Goal: Information Seeking & Learning: Learn about a topic

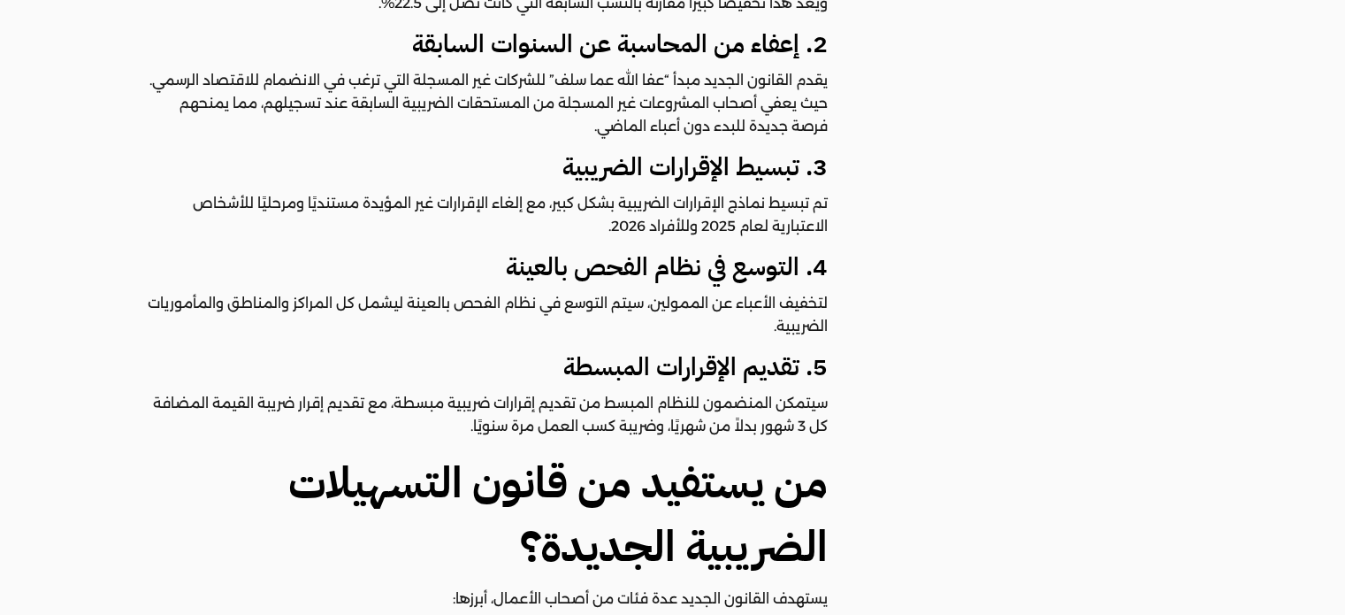
scroll to position [2300, 0]
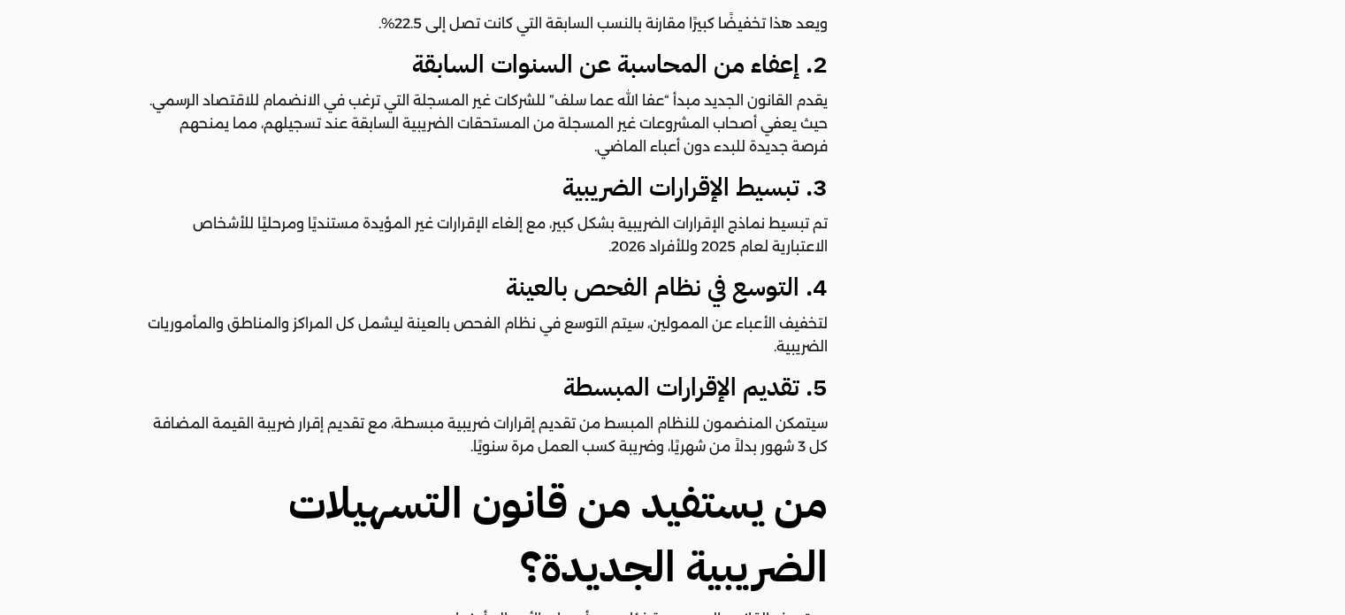
click at [801, 212] on p "تم تبسيط نماذج الإقرارات الضريبية بشكل كبير، مع إلغاء الإقرارات غير المؤيدة مست…" at bounding box center [486, 235] width 683 height 46
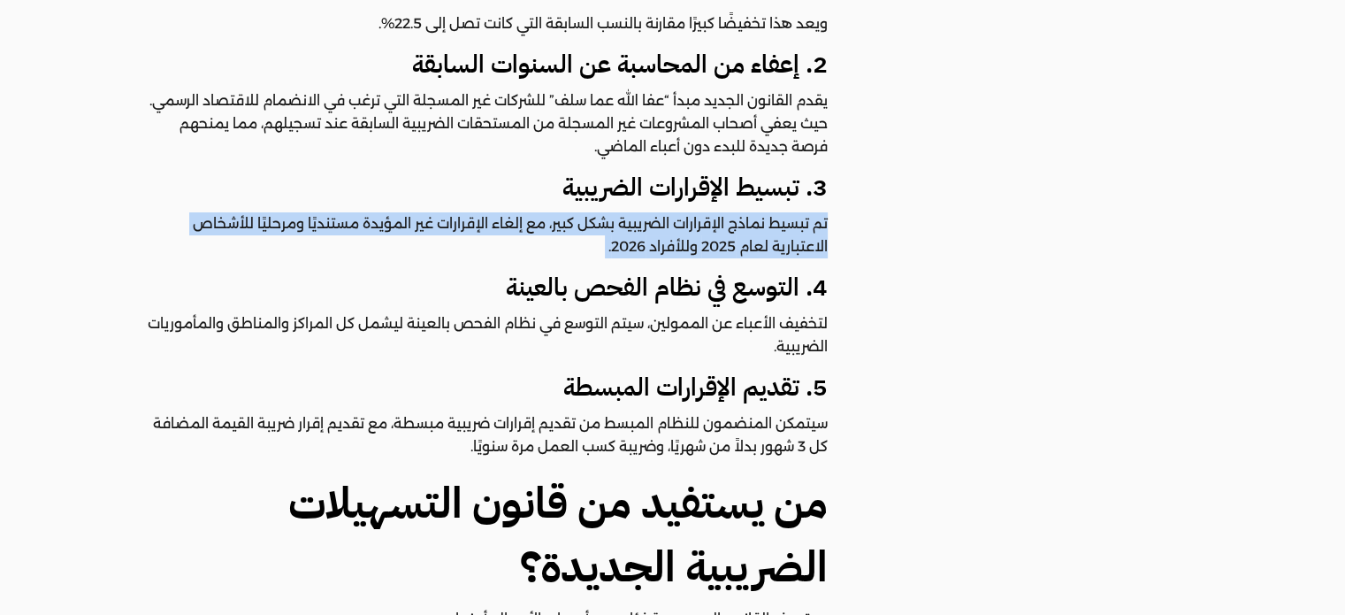
click at [801, 212] on p "تم تبسيط نماذج الإقرارات الضريبية بشكل كبير، مع إلغاء الإقرارات غير المؤيدة مست…" at bounding box center [486, 235] width 683 height 46
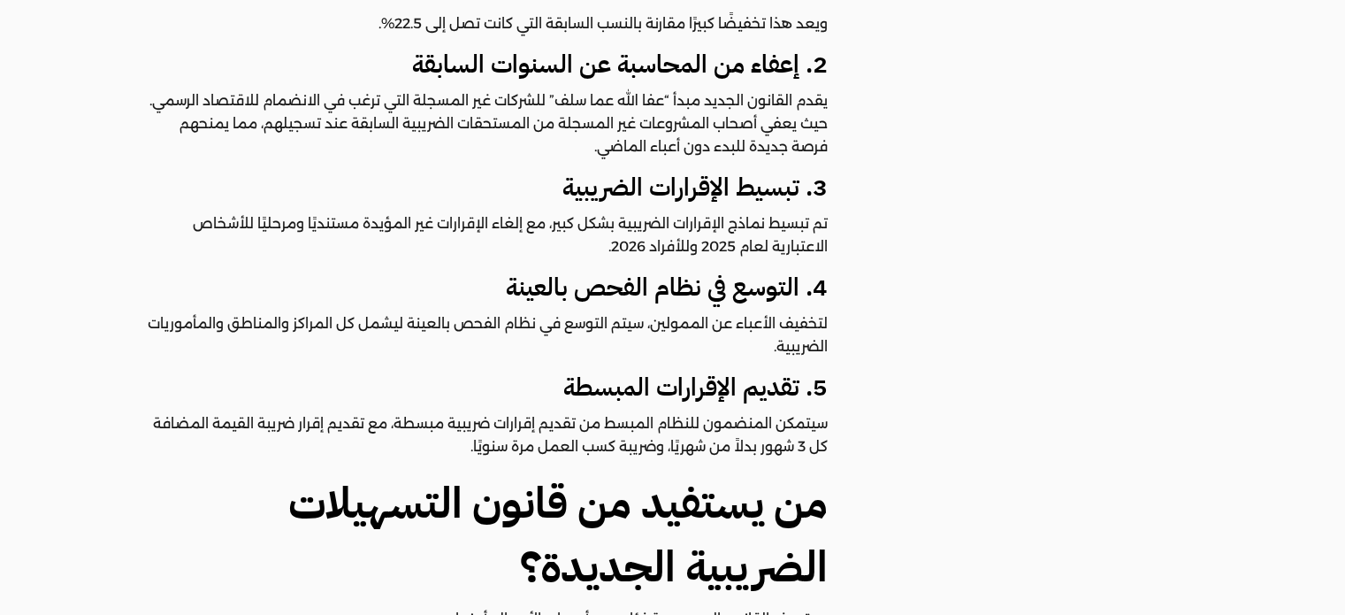
click at [755, 412] on p "سيتمكن المنضمون للنظام المبسط من تقديم إقرارات ضريبية مبسطة، مع تقديم إقرار ضري…" at bounding box center [486, 435] width 683 height 46
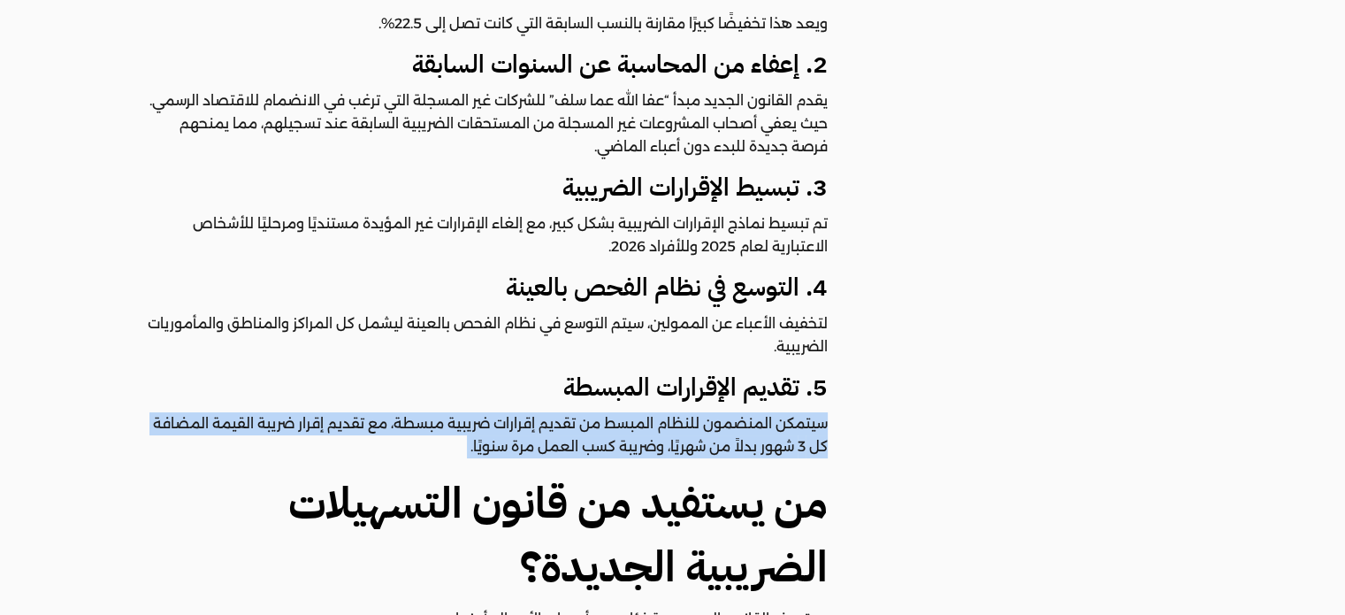
click at [755, 412] on p "سيتمكن المنضمون للنظام المبسط من تقديم إقرارات ضريبية مبسطة، مع تقديم إقرار ضري…" at bounding box center [486, 435] width 683 height 46
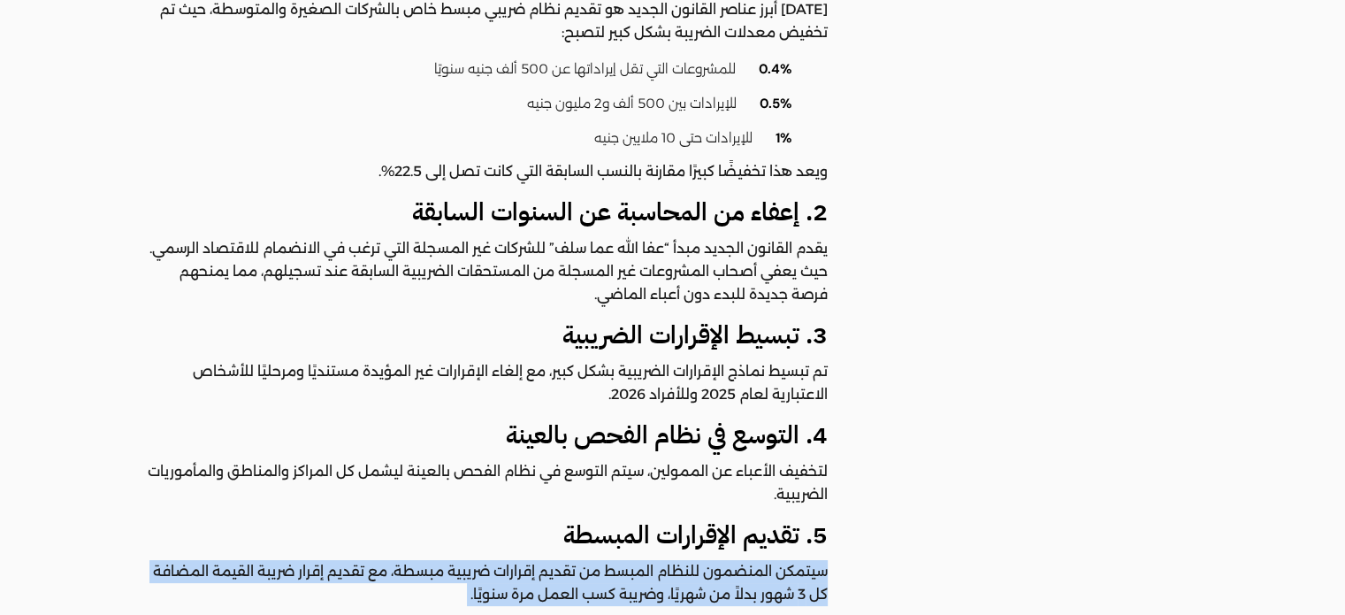
scroll to position [2123, 0]
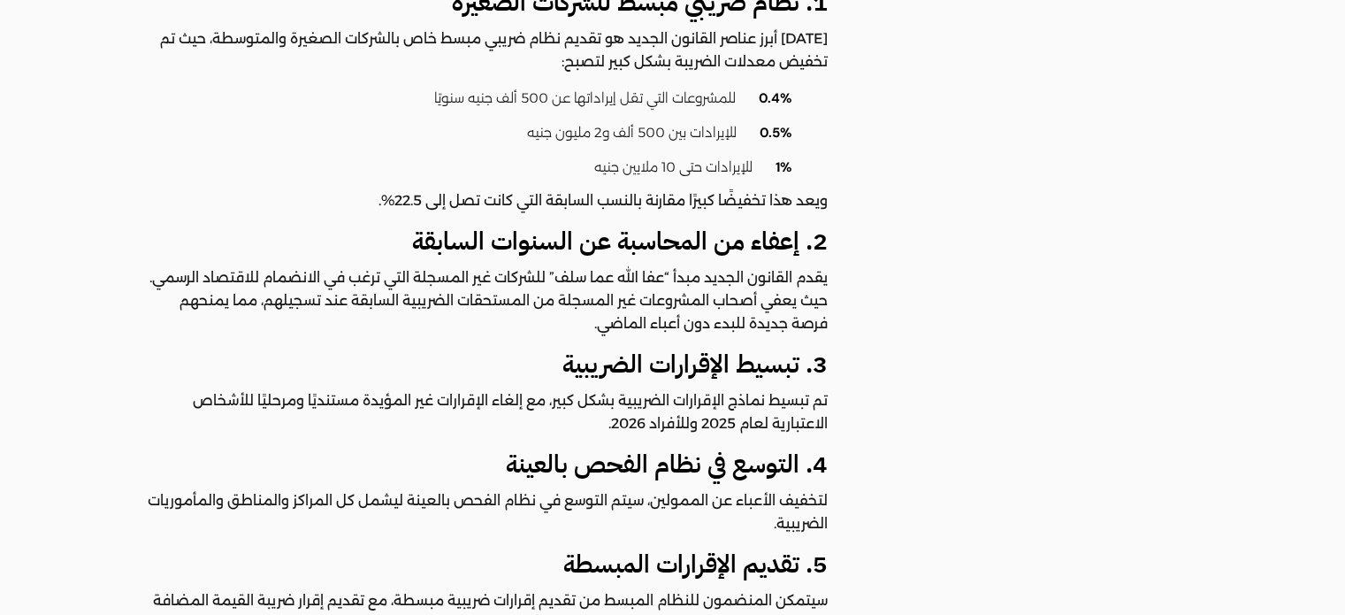
click at [733, 283] on p "يقدم القانون الجديد مبدأ “عفا الله عما سلف” للشركات غير المسجلة التي ترغب في ال…" at bounding box center [486, 300] width 683 height 69
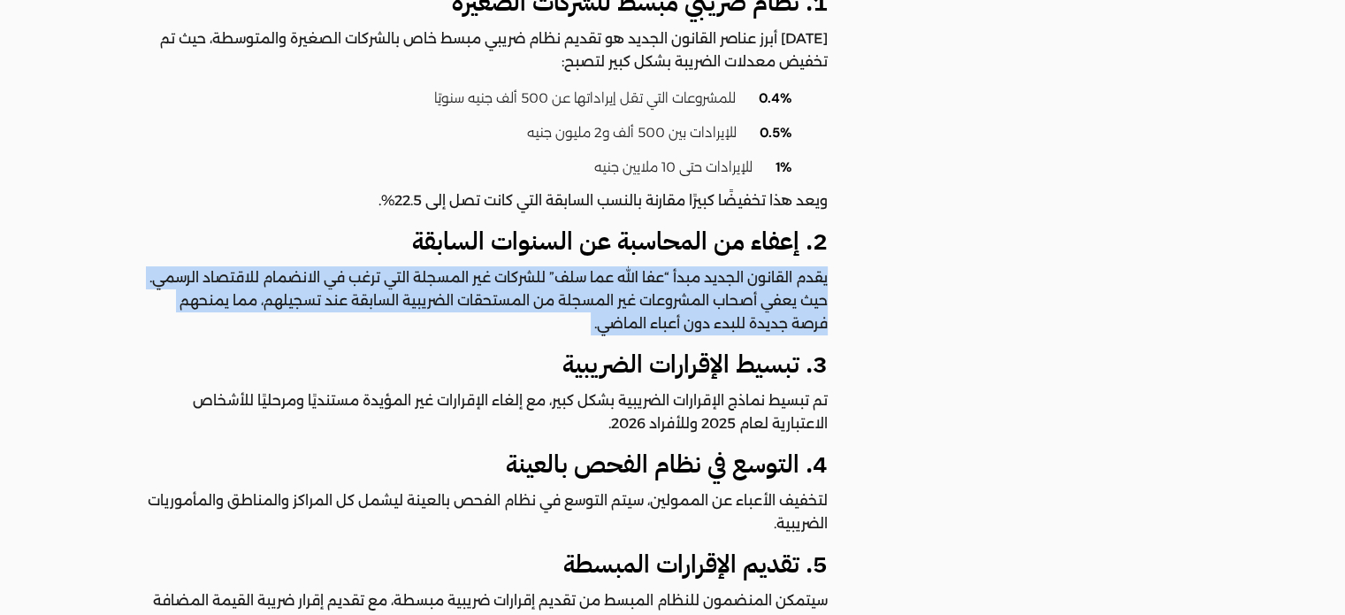
click at [733, 283] on p "يقدم القانون الجديد مبدأ “عفا الله عما سلف” للشركات غير المسجلة التي ترغب في ال…" at bounding box center [486, 300] width 683 height 69
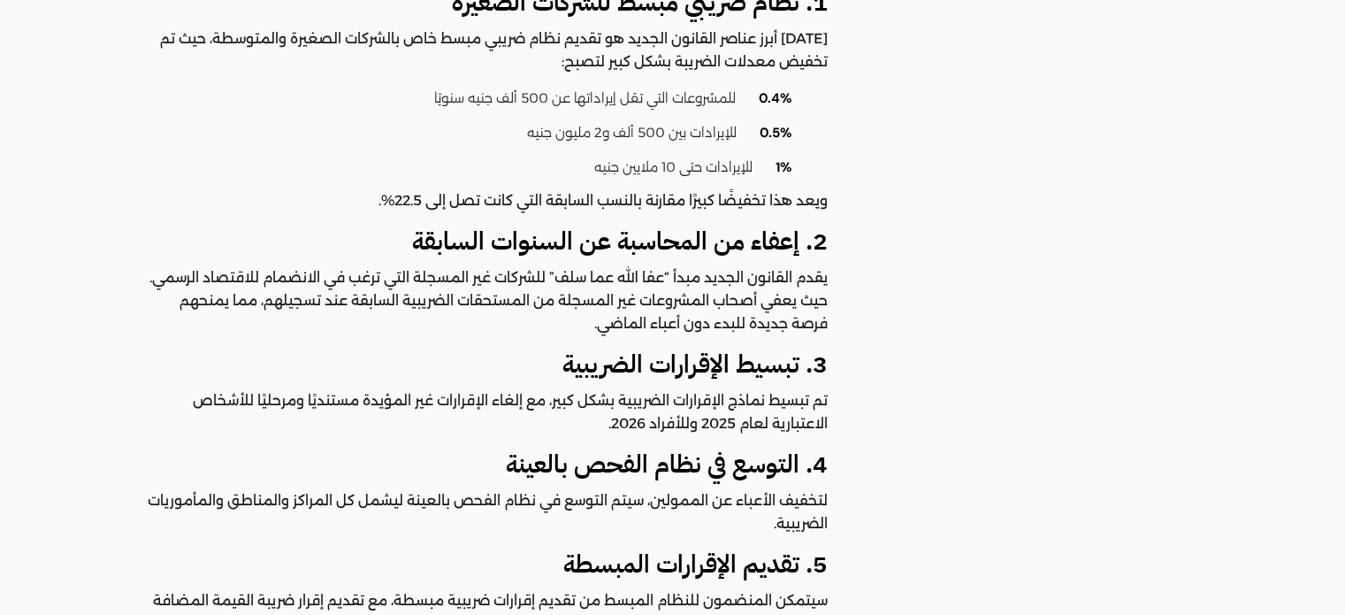
click at [757, 389] on p "تم تبسيط نماذج الإقرارات الضريبية بشكل كبير، مع إلغاء الإقرارات غير المؤيدة مست…" at bounding box center [486, 412] width 683 height 46
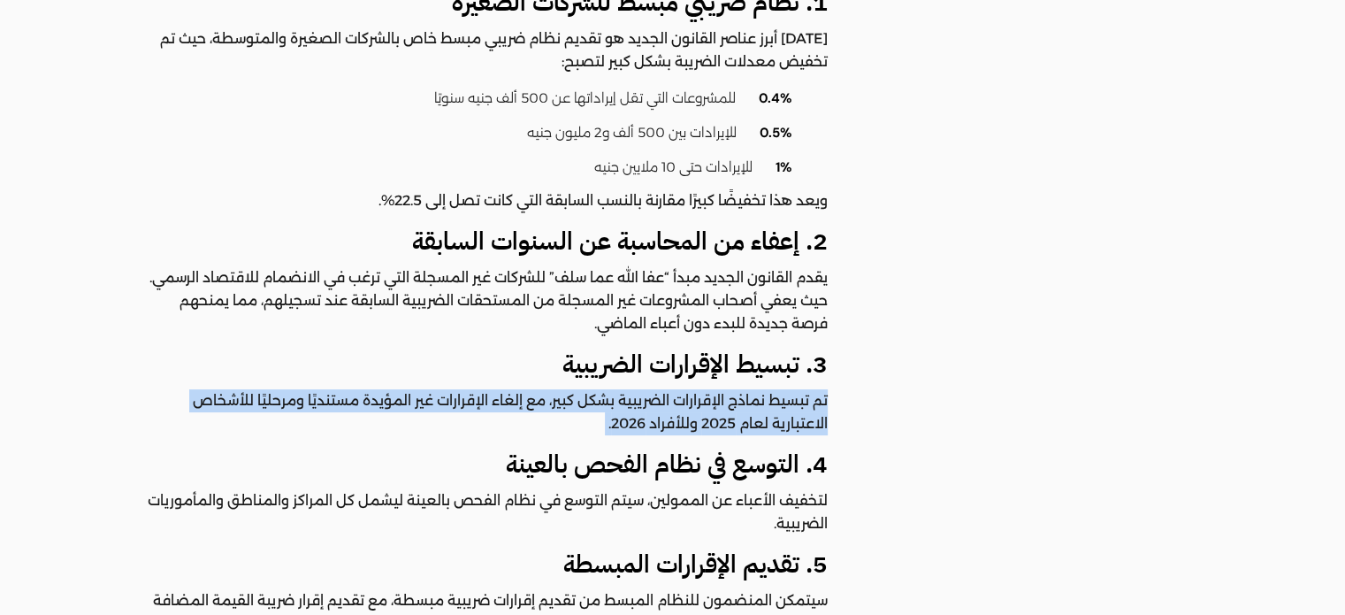
click at [757, 389] on p "تم تبسيط نماذج الإقرارات الضريبية بشكل كبير، مع إلغاء الإقرارات غير المؤيدة مست…" at bounding box center [486, 412] width 683 height 46
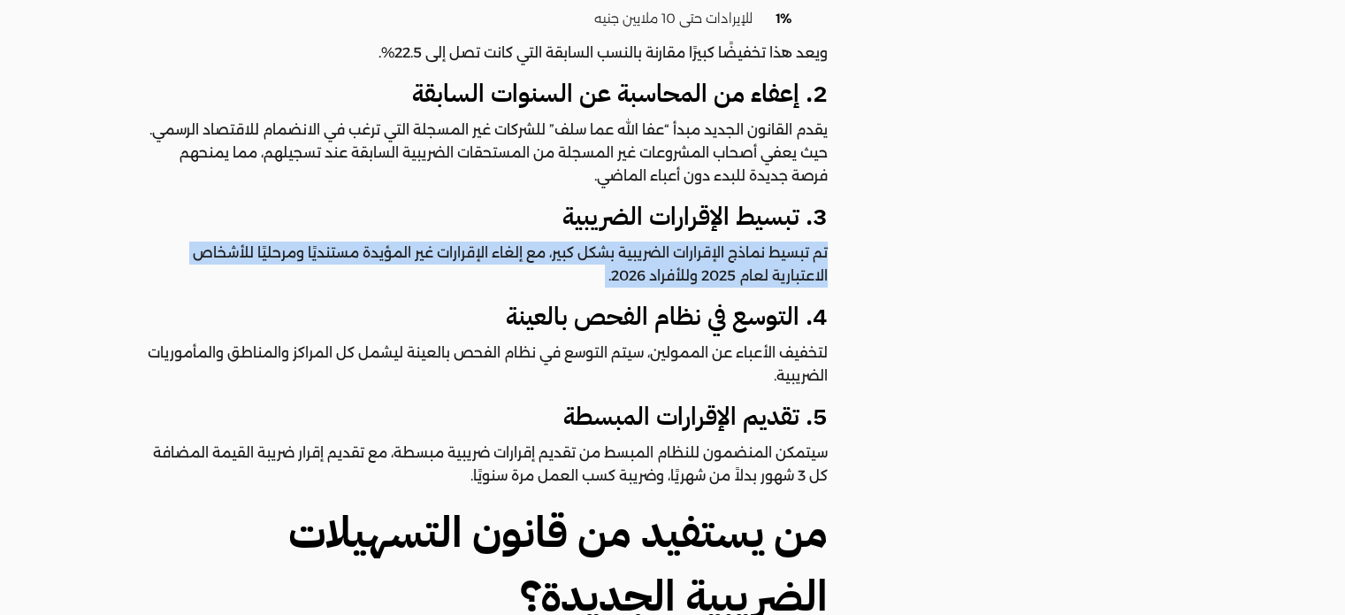
scroll to position [1592, 0]
